Goal: Navigation & Orientation: Find specific page/section

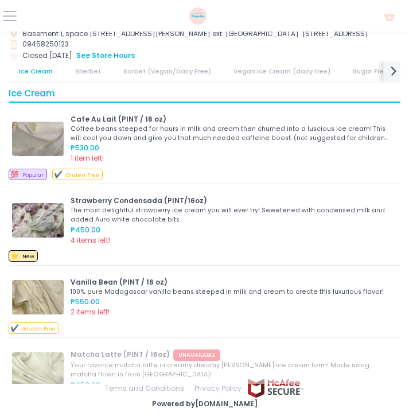
click at [390, 72] on icon "next Created with Sketch." at bounding box center [393, 71] width 15 height 15
click at [389, 68] on icon "next Created with Sketch." at bounding box center [393, 71] width 15 height 15
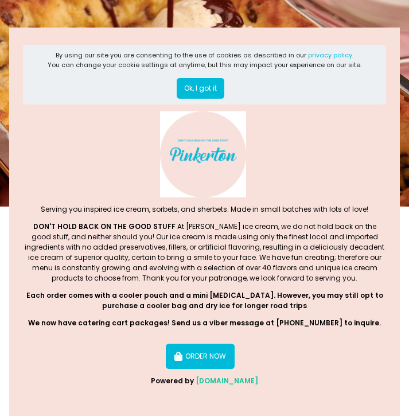
click at [202, 87] on button "Ok, I got it" at bounding box center [201, 88] width 48 height 21
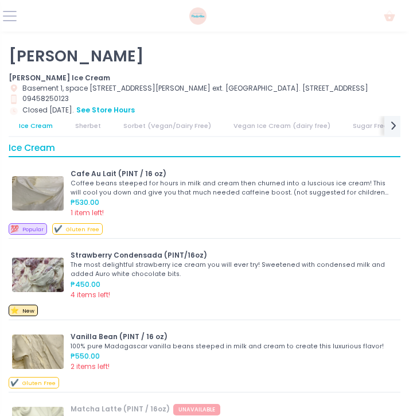
click at [18, 10] on div "Cart Created with Sketch." at bounding box center [204, 16] width 409 height 32
click at [18, 14] on div "Cart Created with Sketch." at bounding box center [204, 16] width 409 height 32
click at [14, 17] on button at bounding box center [10, 16] width 14 height 14
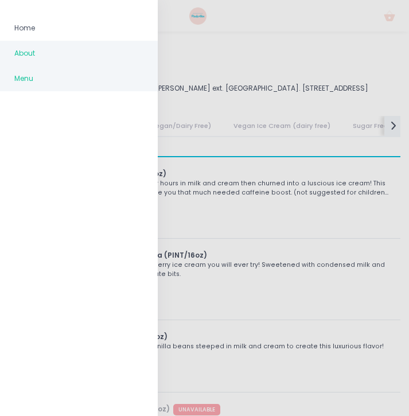
click at [36, 55] on span "About" at bounding box center [78, 53] width 129 height 15
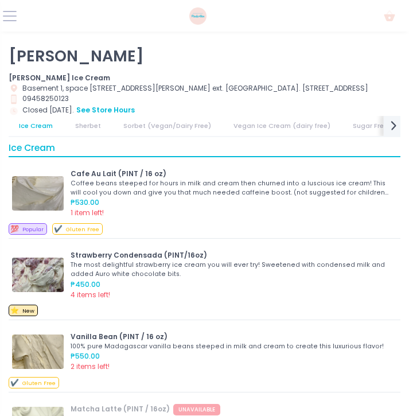
click at [395, 130] on icon at bounding box center [394, 126] width 5 height 9
click at [390, 133] on icon "next Created with Sketch." at bounding box center [393, 125] width 15 height 15
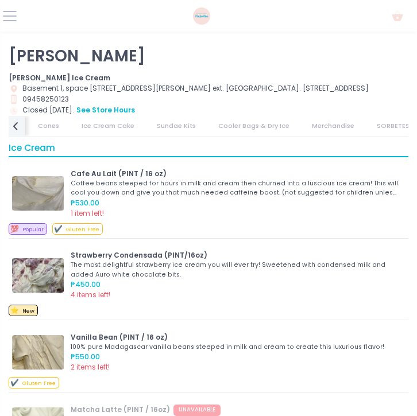
scroll to position [0, 584]
